Goal: Task Accomplishment & Management: Use online tool/utility

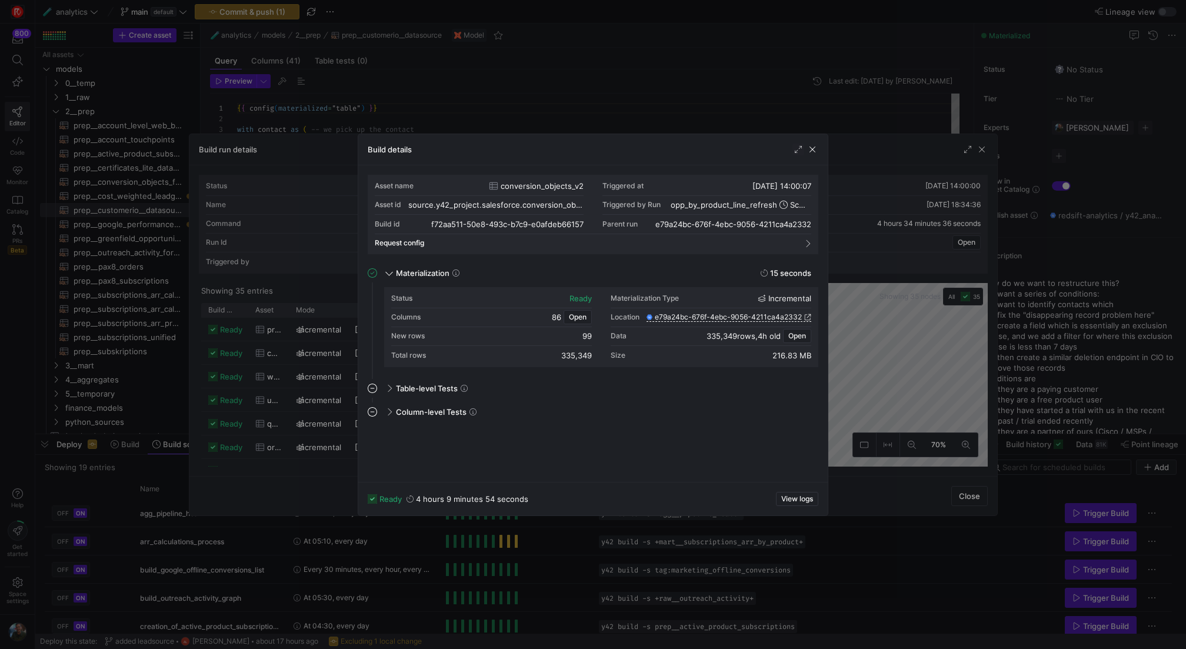
scroll to position [106, 0]
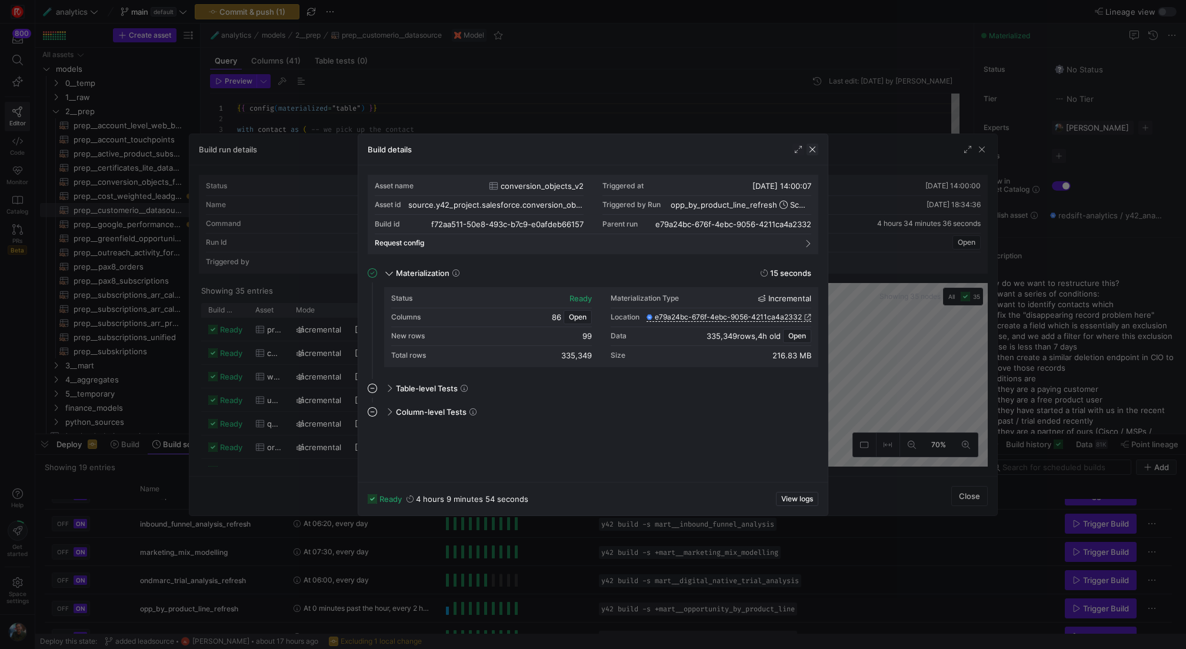
click at [814, 150] on span "button" at bounding box center [812, 150] width 12 height 12
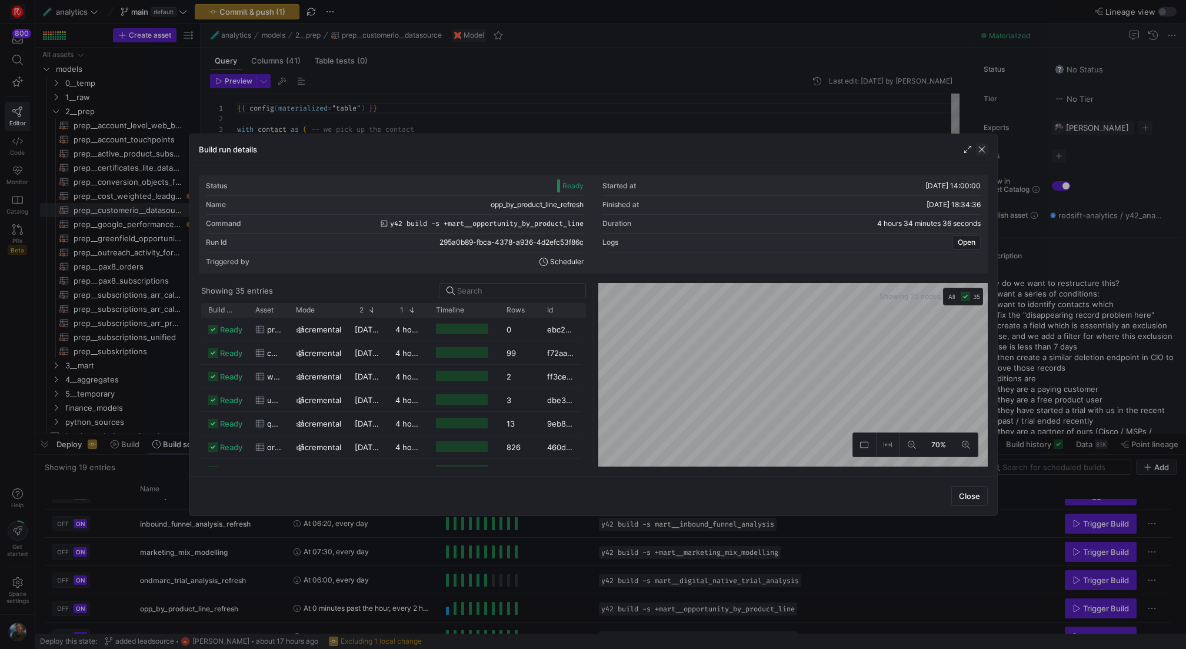
click at [979, 152] on span "button" at bounding box center [982, 150] width 12 height 12
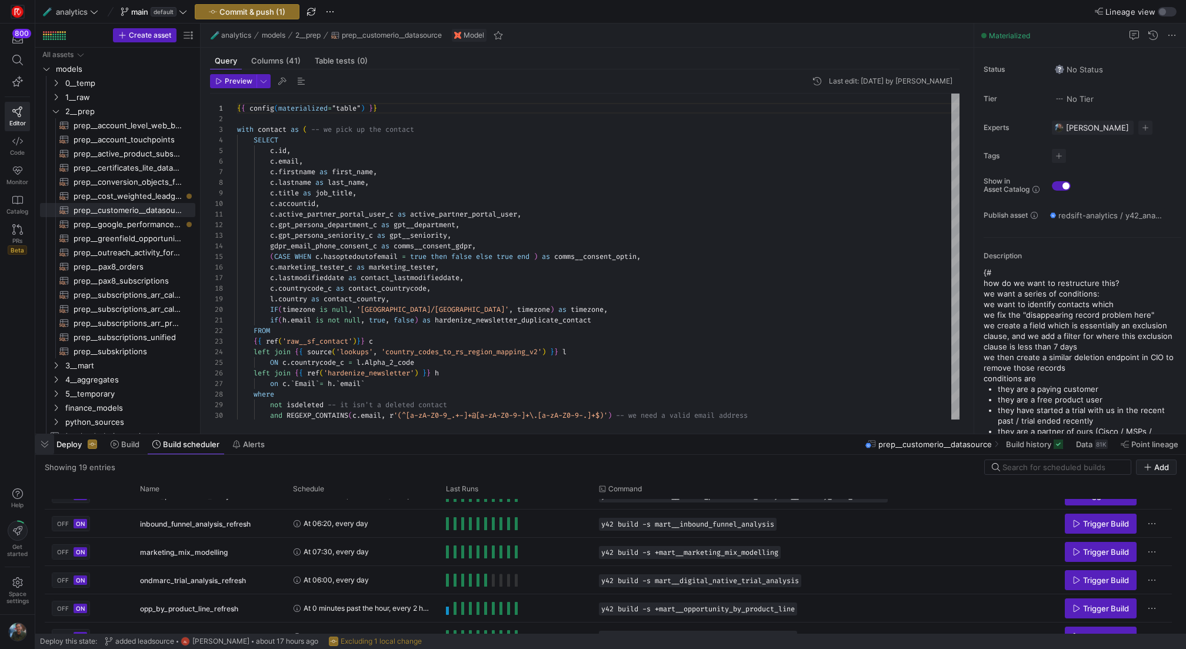
click at [41, 446] on span "button" at bounding box center [44, 444] width 19 height 20
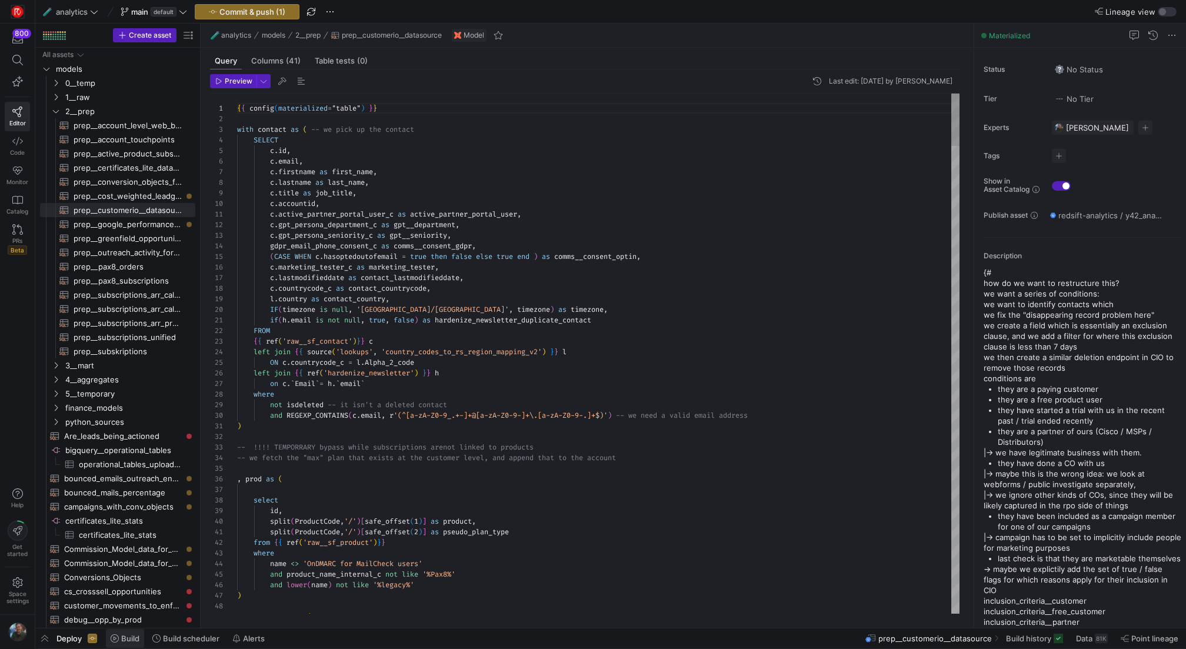
click at [130, 644] on span at bounding box center [125, 638] width 38 height 19
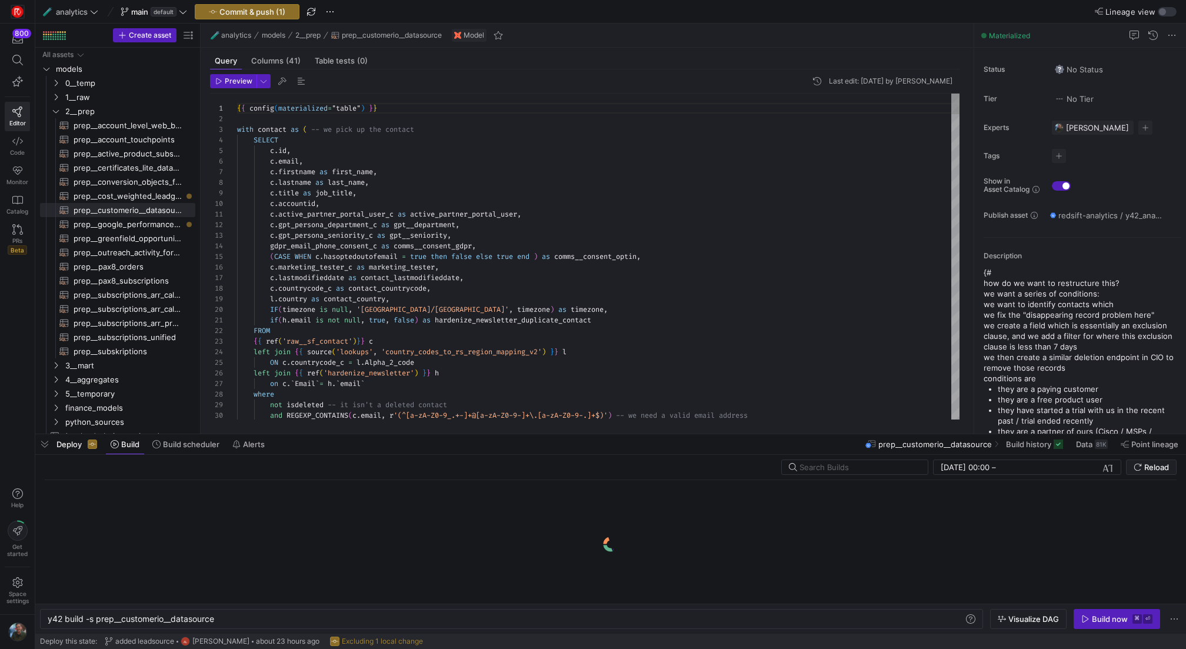
scroll to position [0, 168]
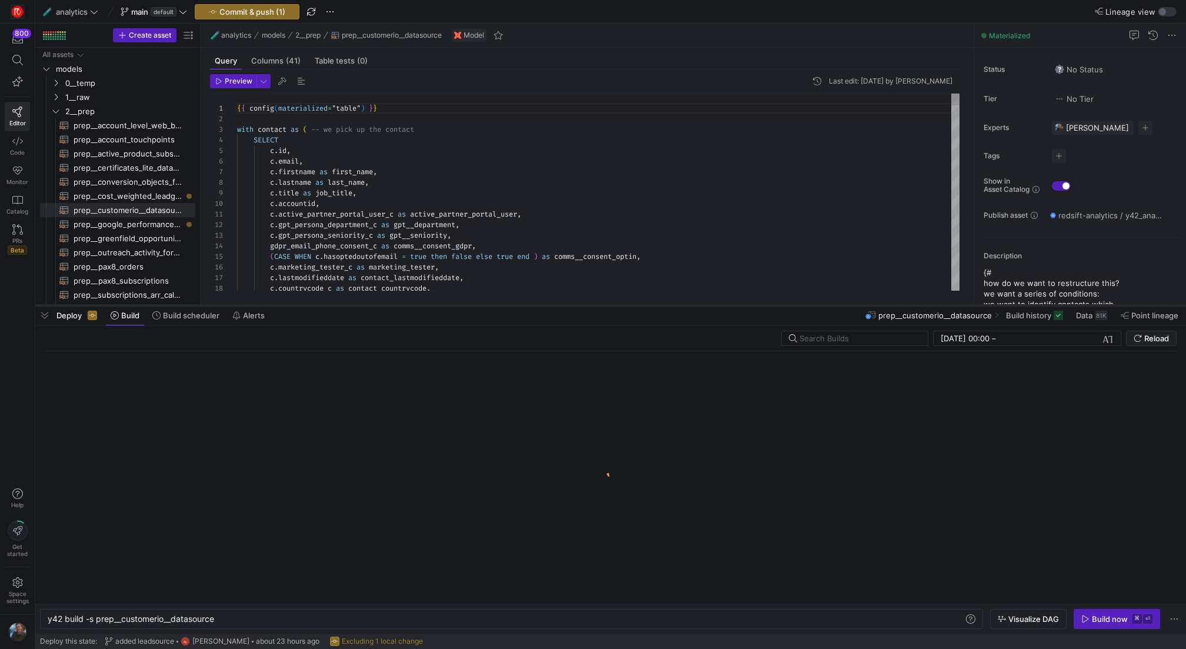
drag, startPoint x: 212, startPoint y: 433, endPoint x: 221, endPoint y: 305, distance: 129.1
click at [221, 305] on div at bounding box center [610, 305] width 1150 height 5
click at [190, 318] on span "Build scheduler" at bounding box center [191, 315] width 56 height 9
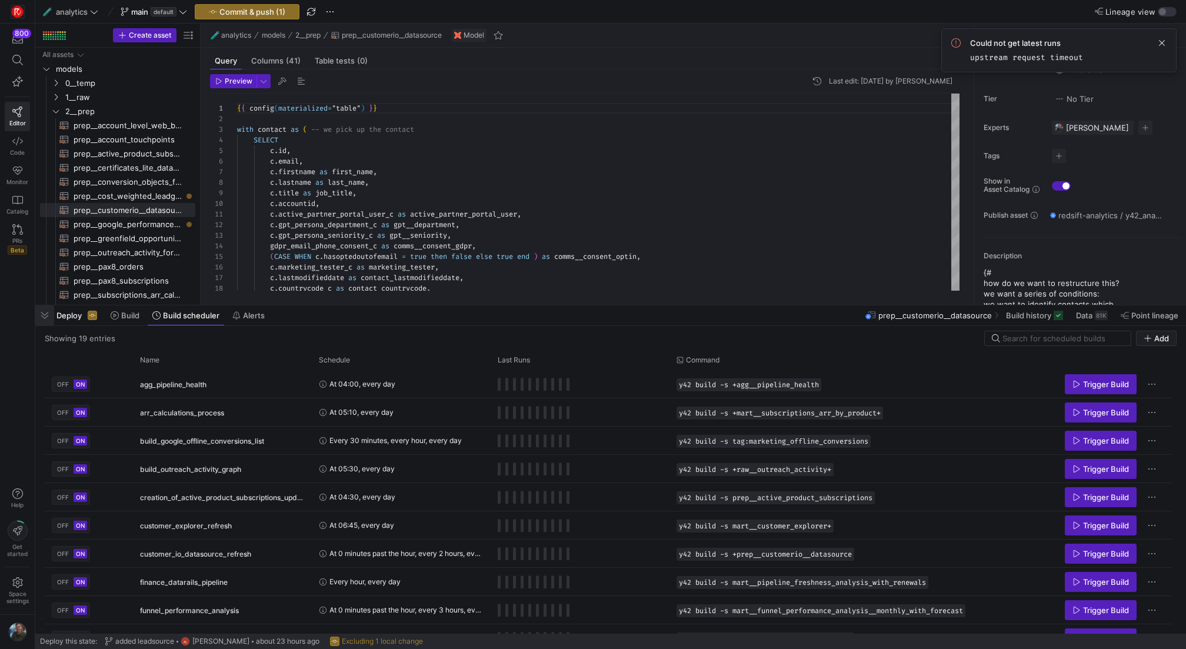
click at [45, 316] on span "button" at bounding box center [44, 315] width 19 height 20
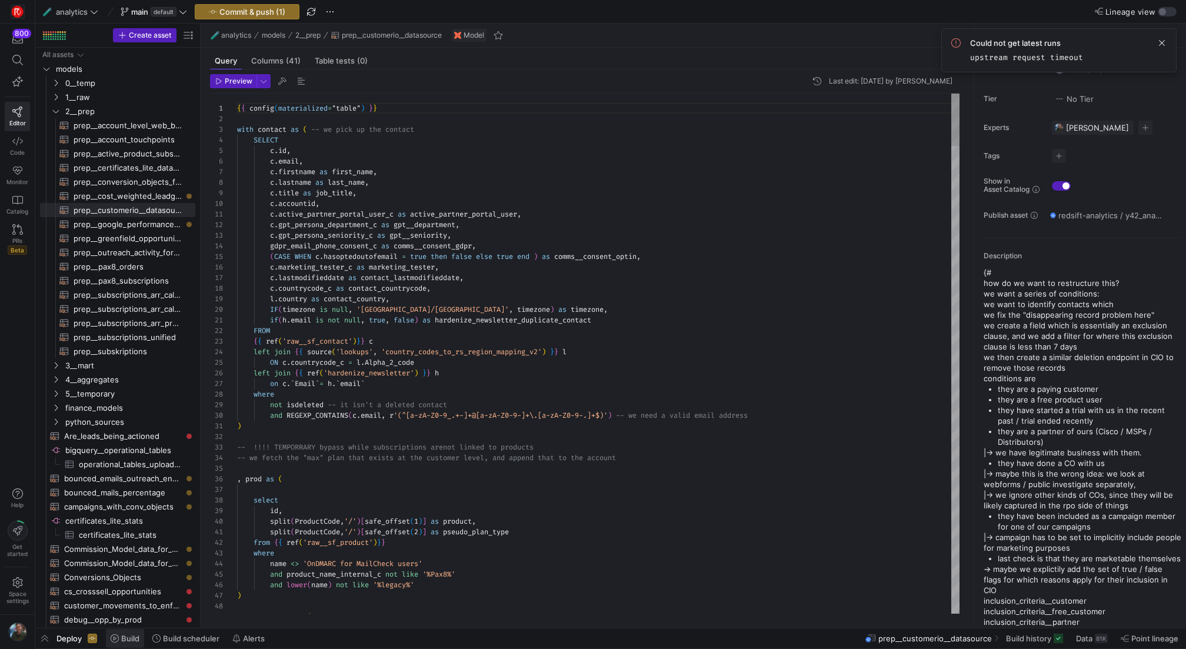
click at [134, 636] on span "Build" at bounding box center [130, 637] width 18 height 9
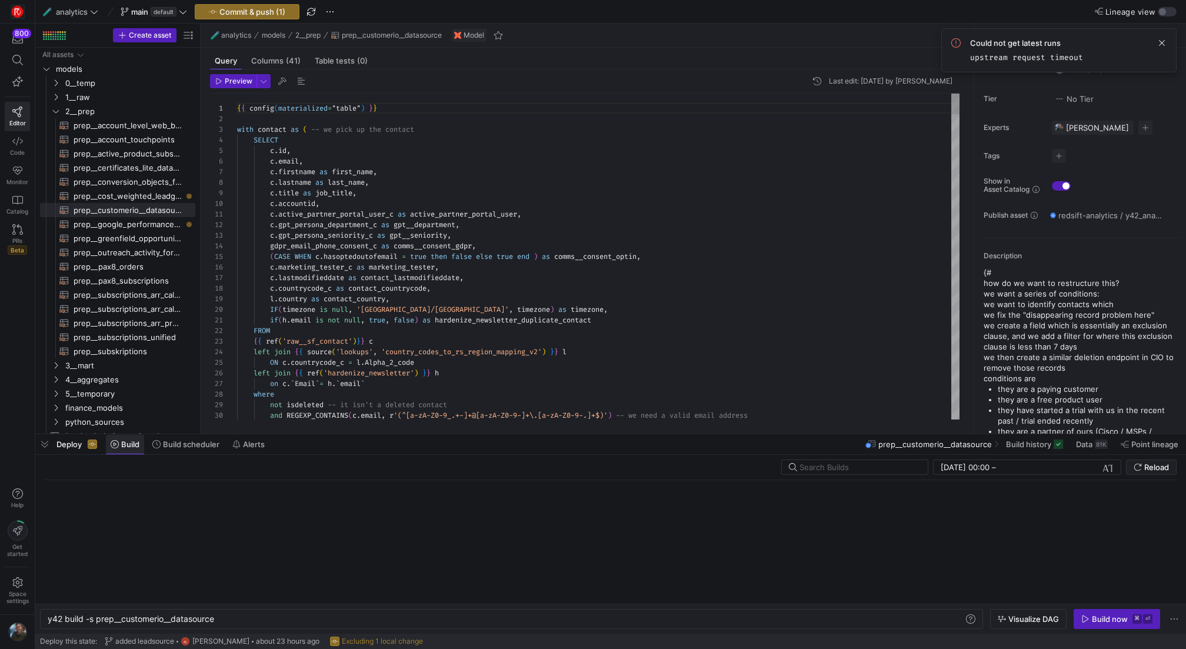
scroll to position [0, 168]
